Goal: Navigation & Orientation: Find specific page/section

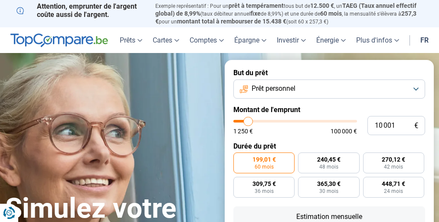
click at [426, 59] on section "Simulez votre prêt rapidement Simulez votre prêt rapidement But du prêt Prêt pe…" at bounding box center [219, 194] width 439 height 282
click at [420, 36] on link "fr" at bounding box center [424, 40] width 19 height 26
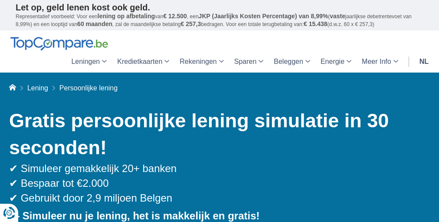
click at [422, 57] on link "nl" at bounding box center [424, 62] width 20 height 22
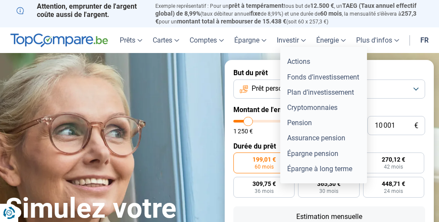
click at [303, 41] on link "Investir" at bounding box center [291, 40] width 39 height 26
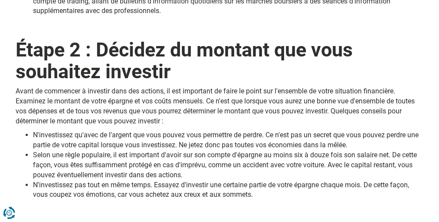
scroll to position [489, 0]
